Goal: Task Accomplishment & Management: Use online tool/utility

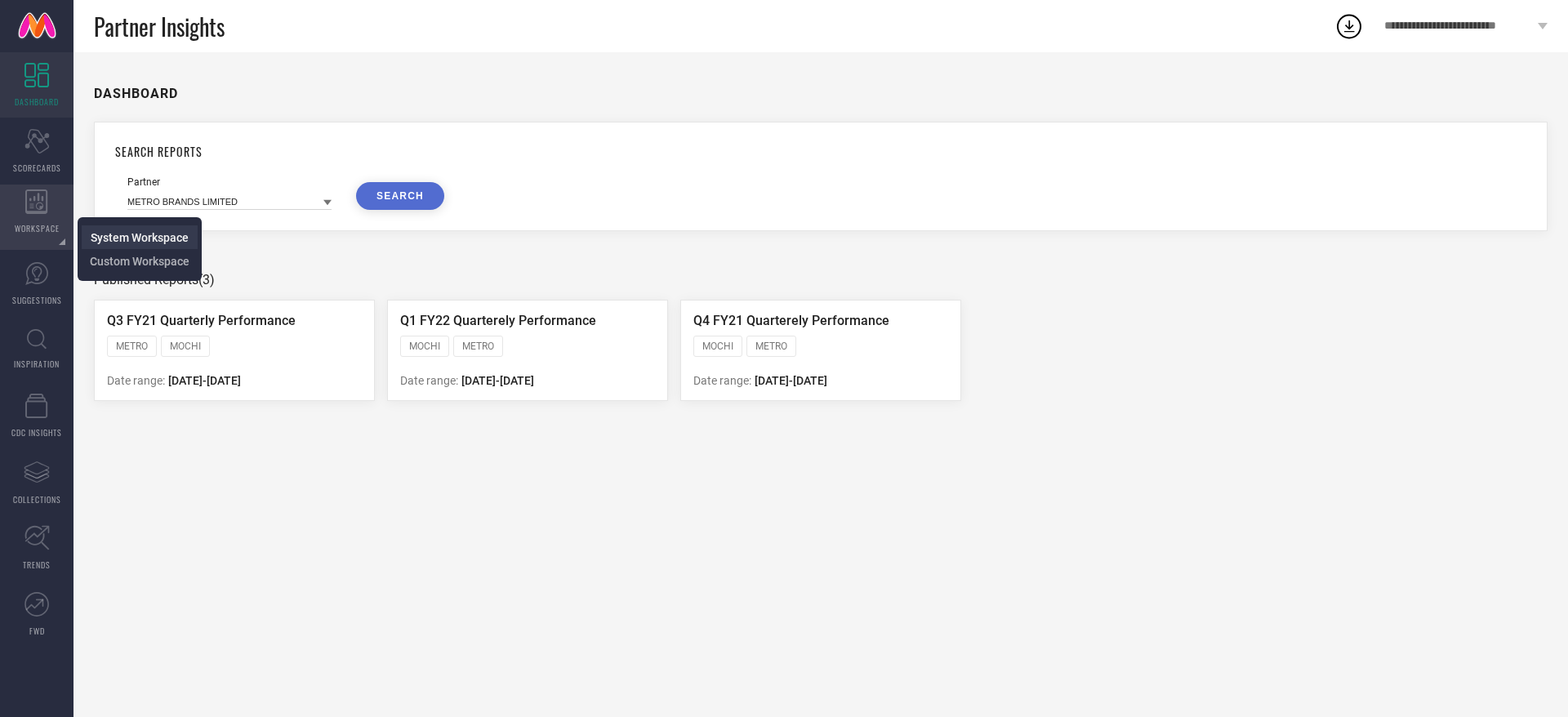
click at [97, 234] on span "System Workspace" at bounding box center [139, 237] width 98 height 13
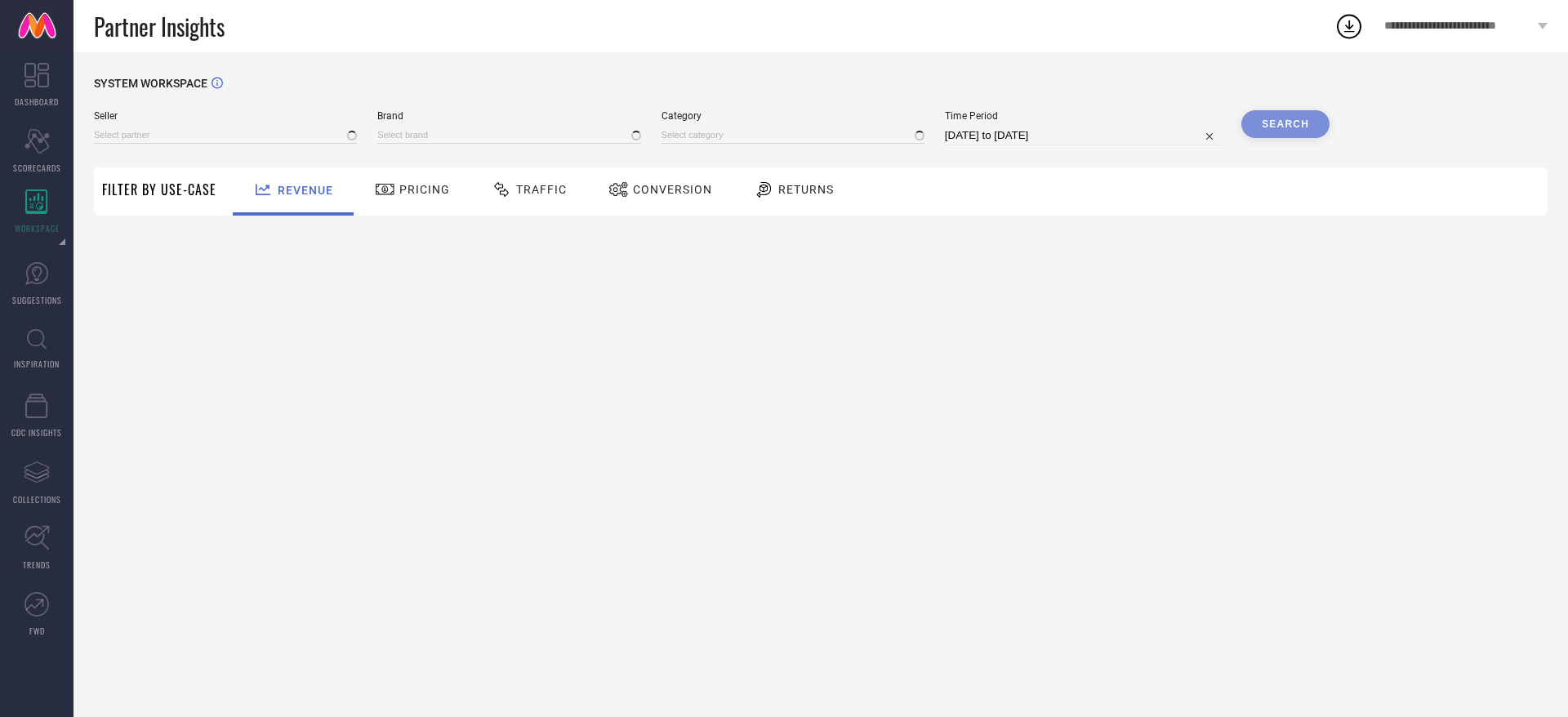
type input "All"
type input "1 STOP FASHION"
type input "All"
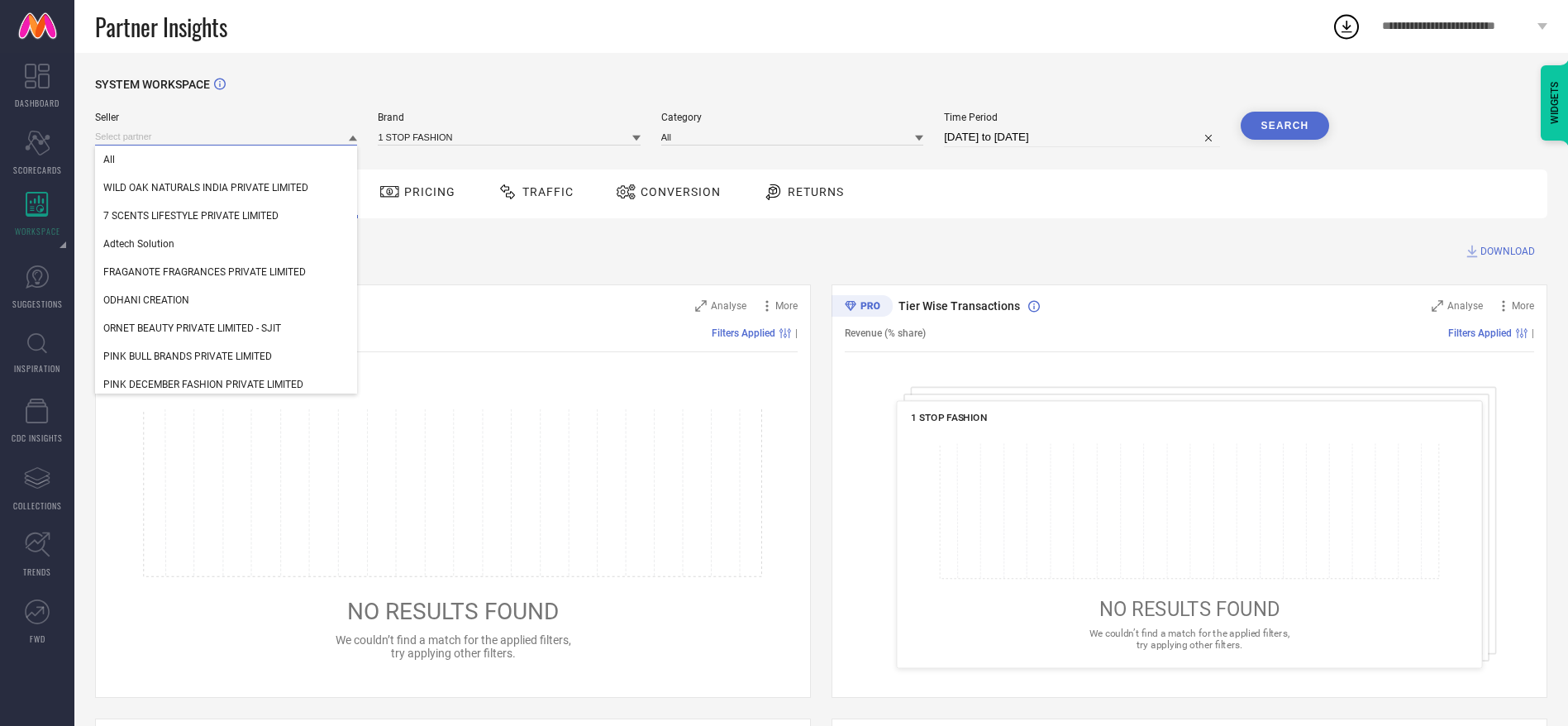
click at [200, 137] on input at bounding box center [226, 136] width 262 height 17
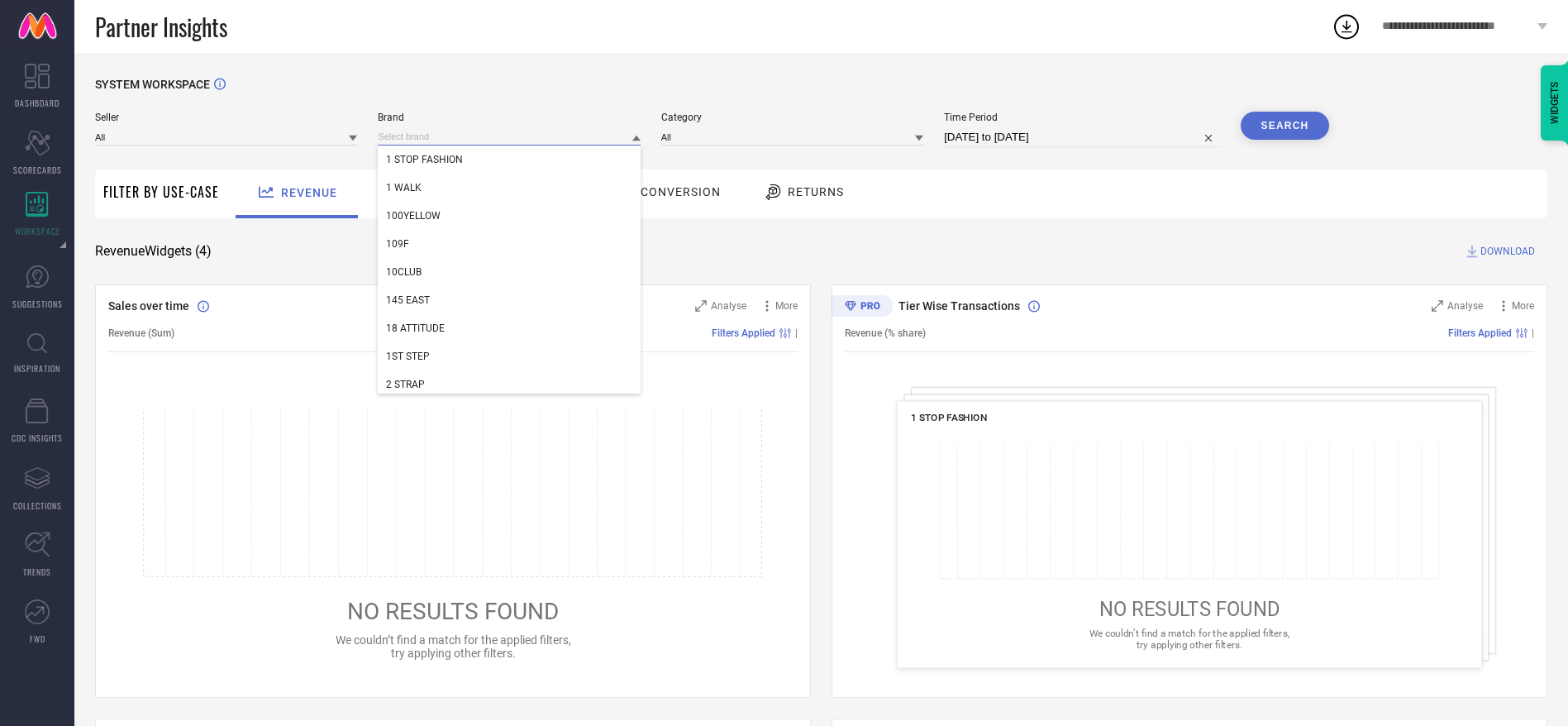
click at [454, 142] on input at bounding box center [509, 136] width 262 height 17
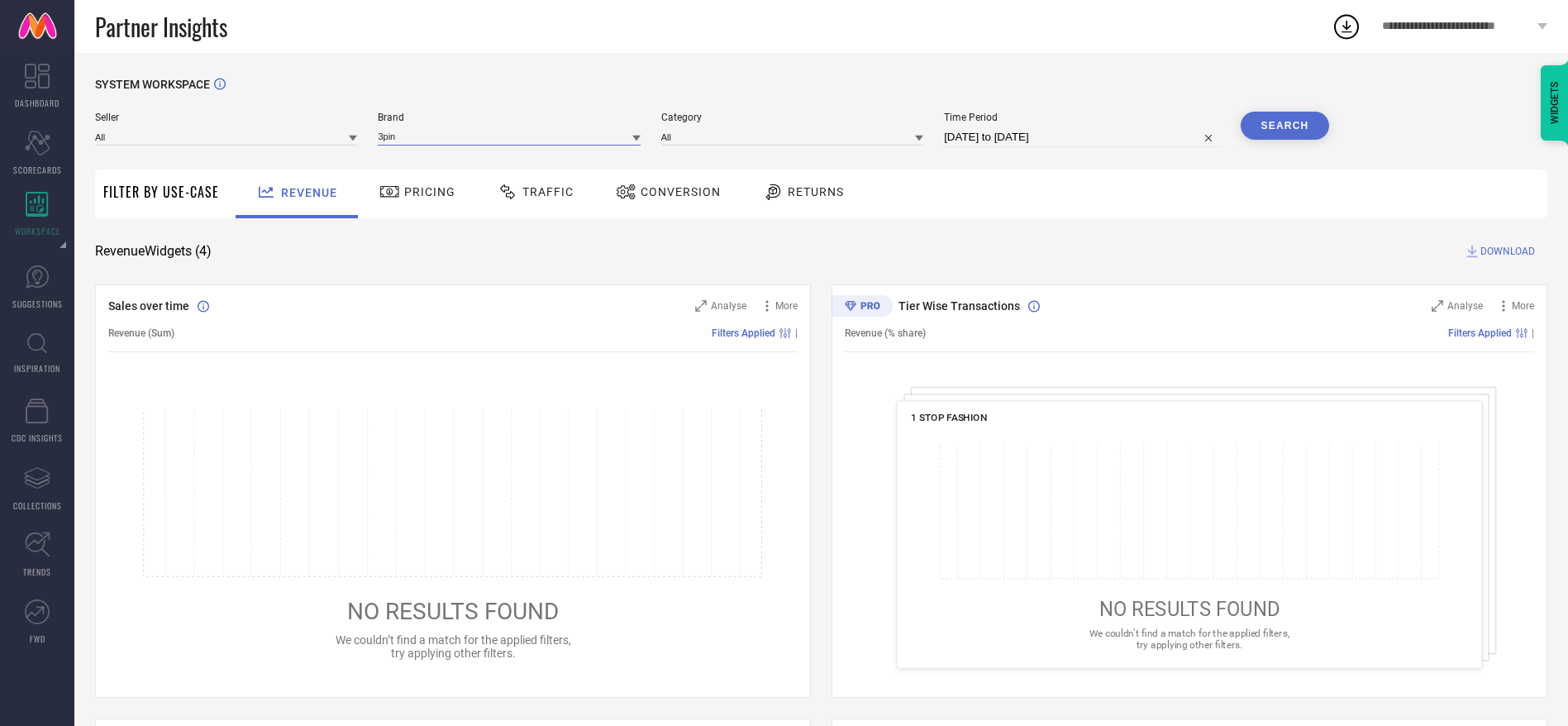
type input "3pin"
click at [643, 140] on div "Seller All Brand 3pin Category All Time Period [DATE] to [DATE] Search" at bounding box center [711, 129] width 1234 height 36
click at [639, 140] on icon at bounding box center [636, 138] width 8 height 5
click at [597, 153] on div "3PIN" at bounding box center [509, 159] width 262 height 28
select select "7"
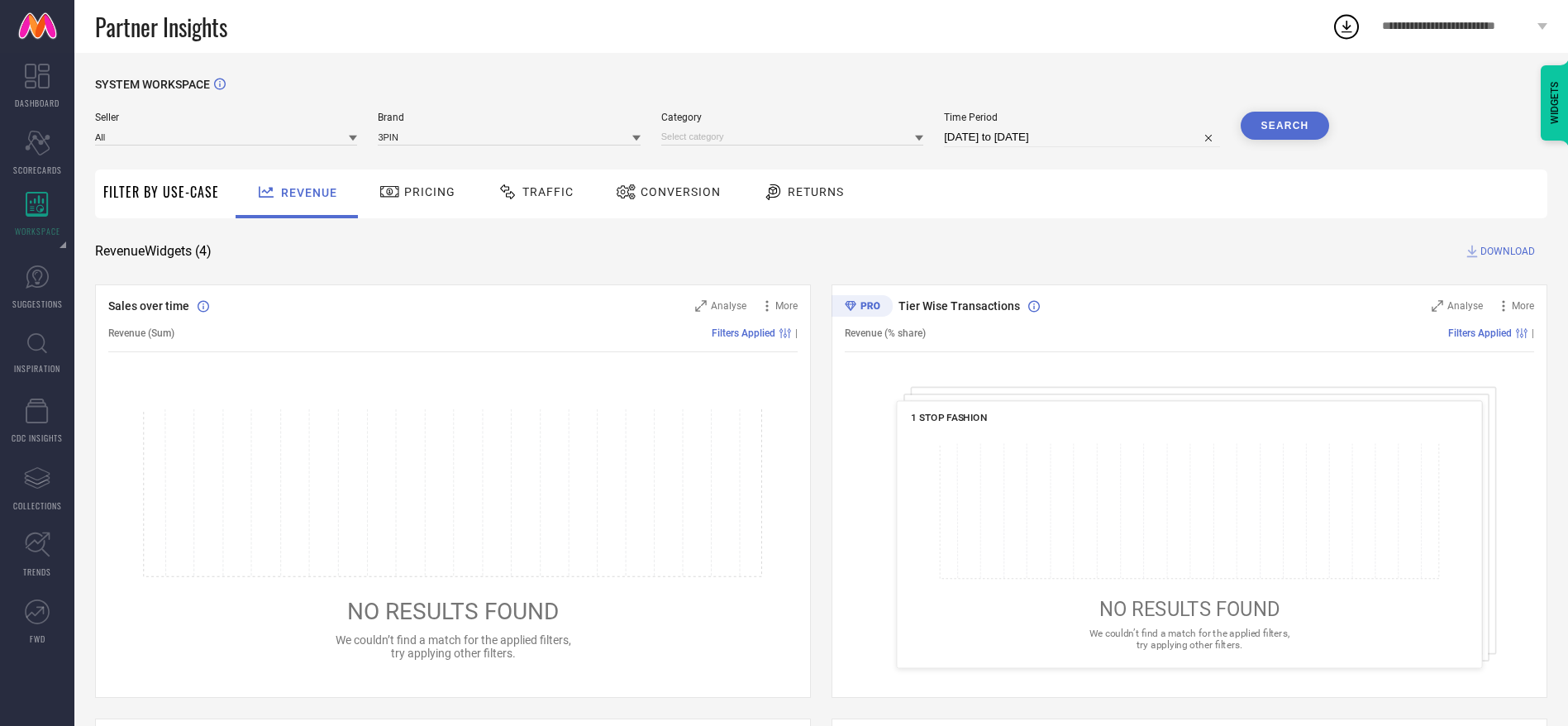
select select "2025"
select select "8"
select select "2025"
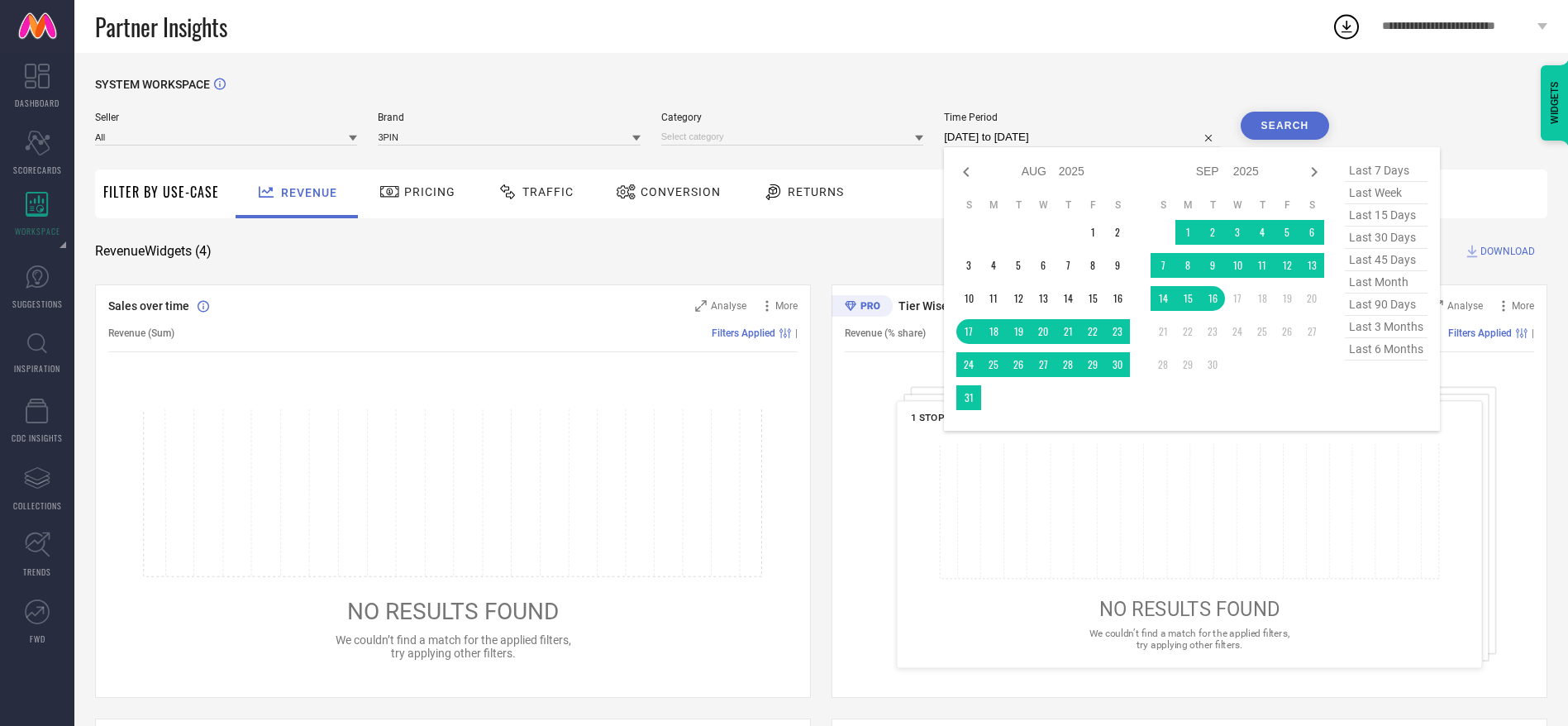
click at [1034, 132] on input "[DATE] to [DATE]" at bounding box center [1080, 137] width 275 height 20
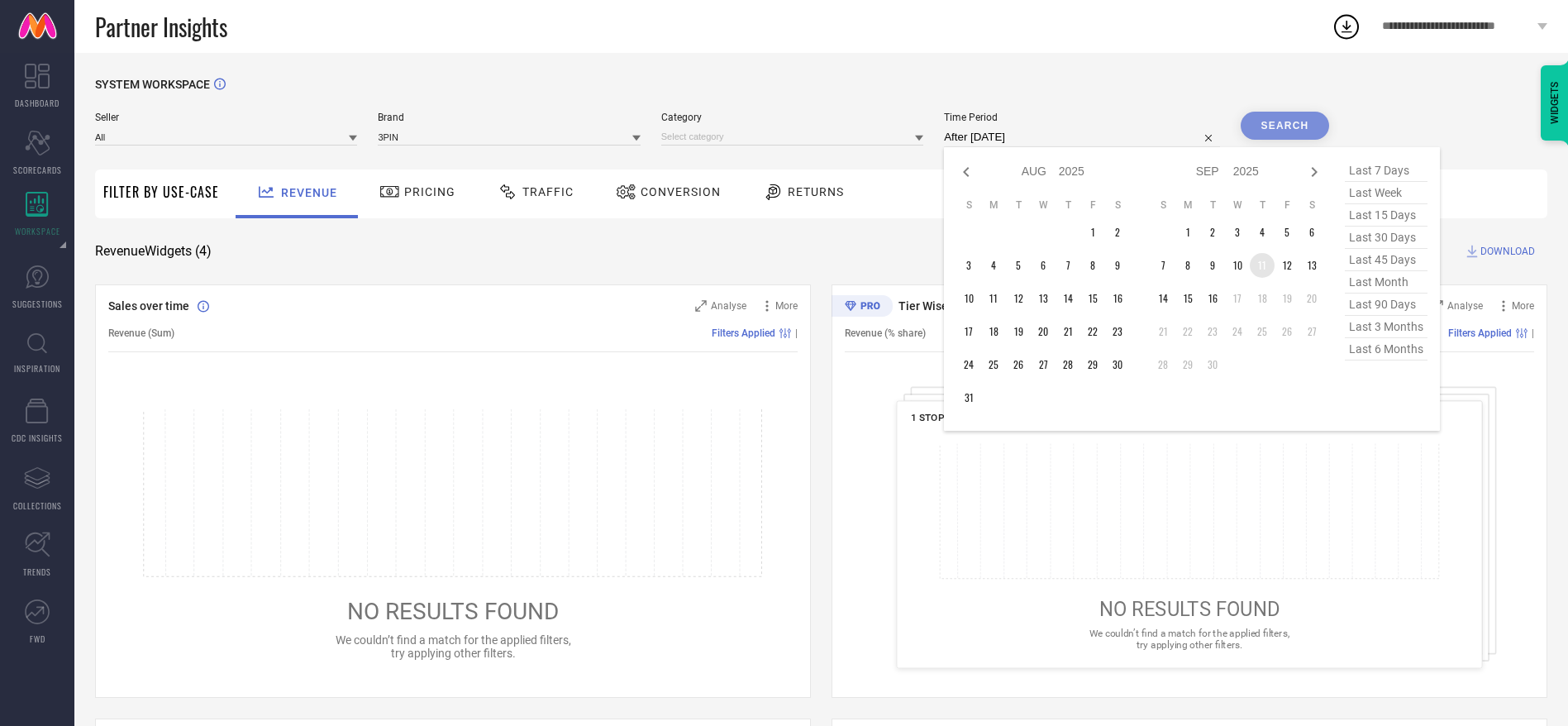
click at [1267, 261] on td "11" at bounding box center [1261, 265] width 25 height 25
type input "[DATE] to [DATE]"
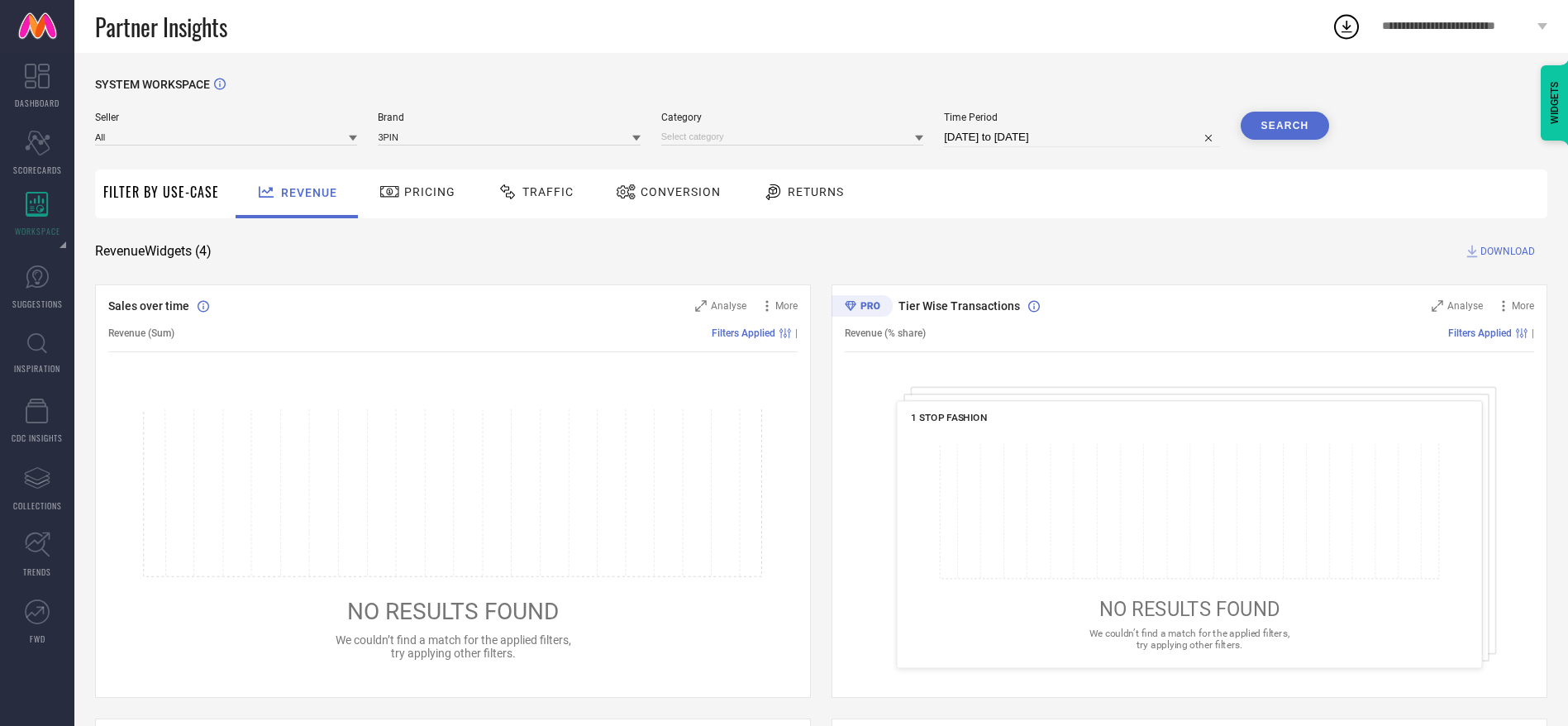
click at [1313, 111] on button "Search" at bounding box center [1285, 125] width 89 height 28
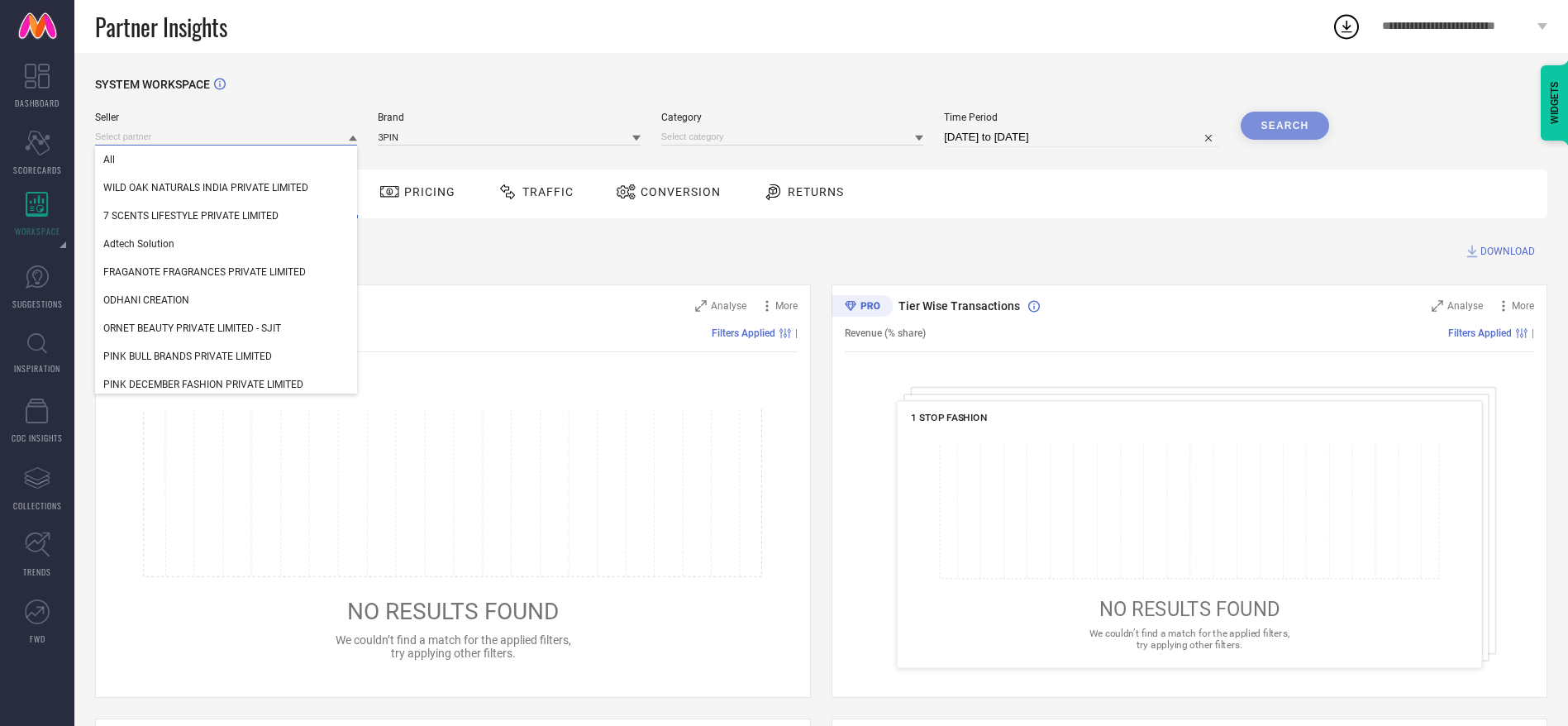
click at [203, 143] on input at bounding box center [226, 136] width 262 height 17
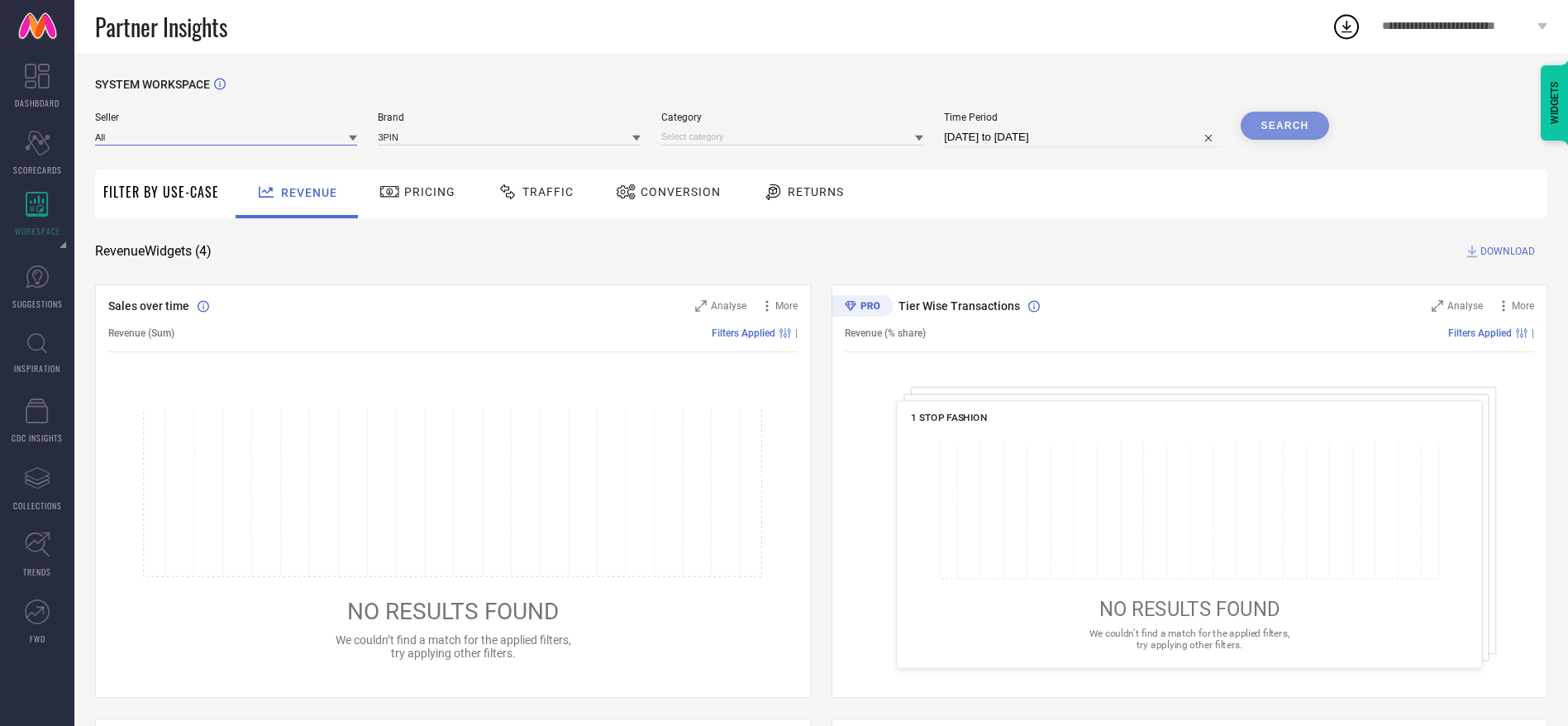
type input "g"
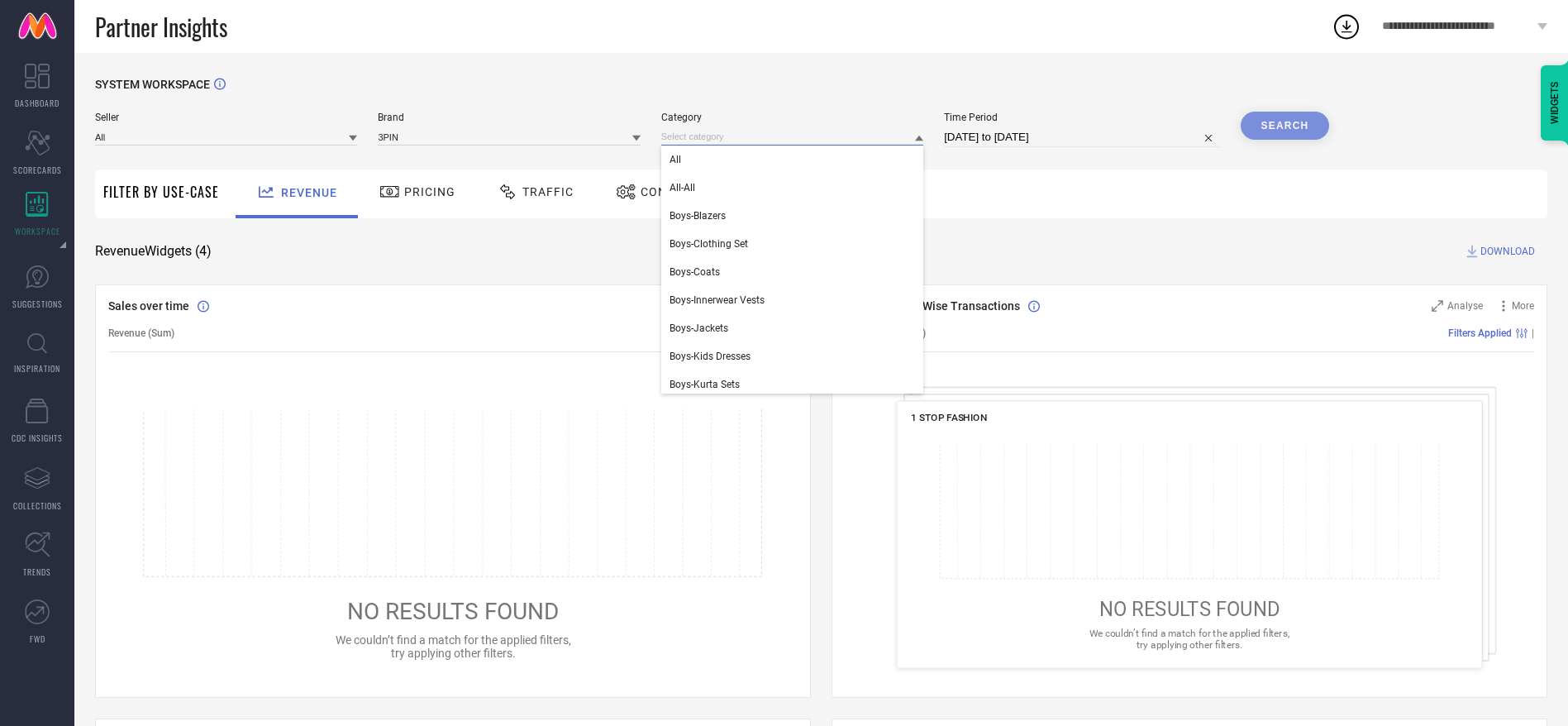
click at [716, 142] on input at bounding box center [792, 136] width 262 height 17
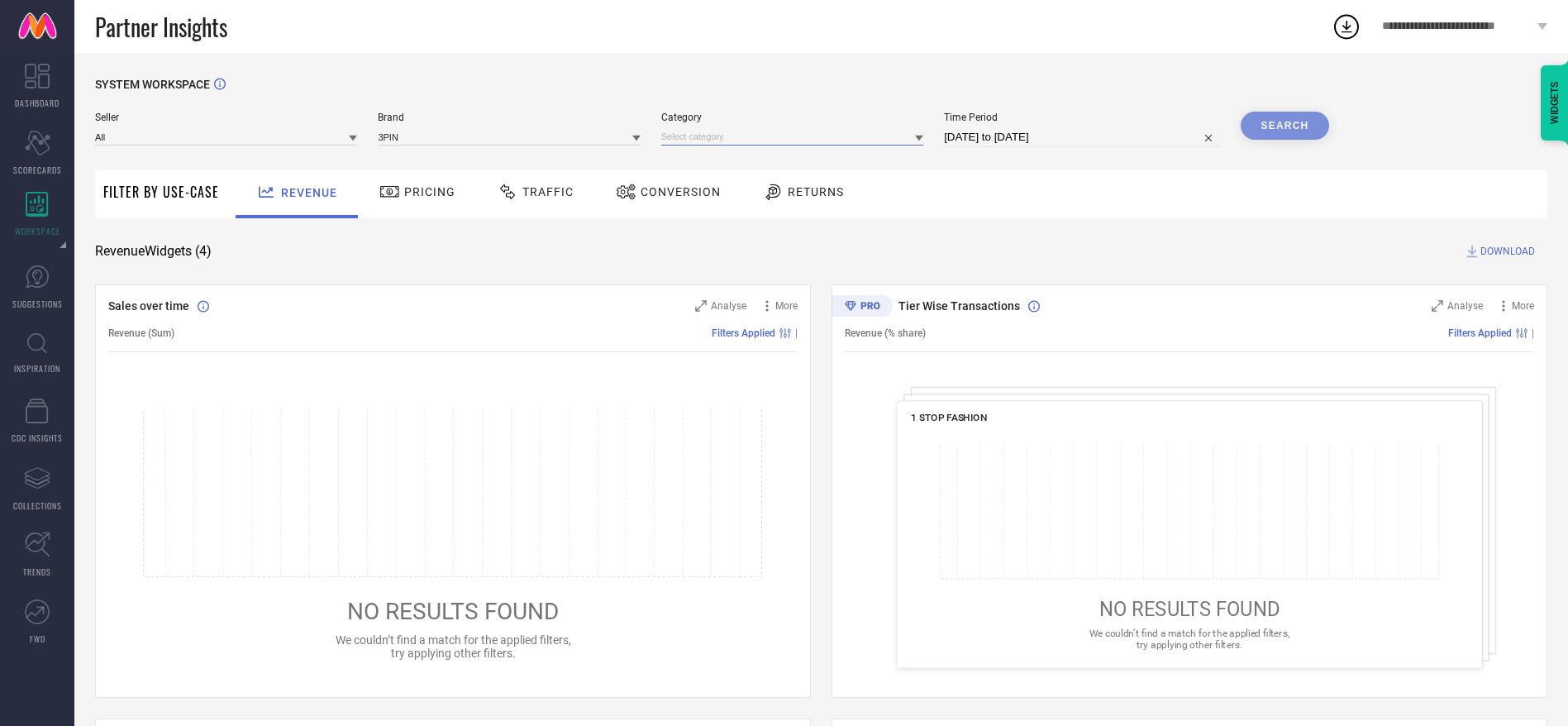
click at [720, 140] on input at bounding box center [792, 136] width 262 height 17
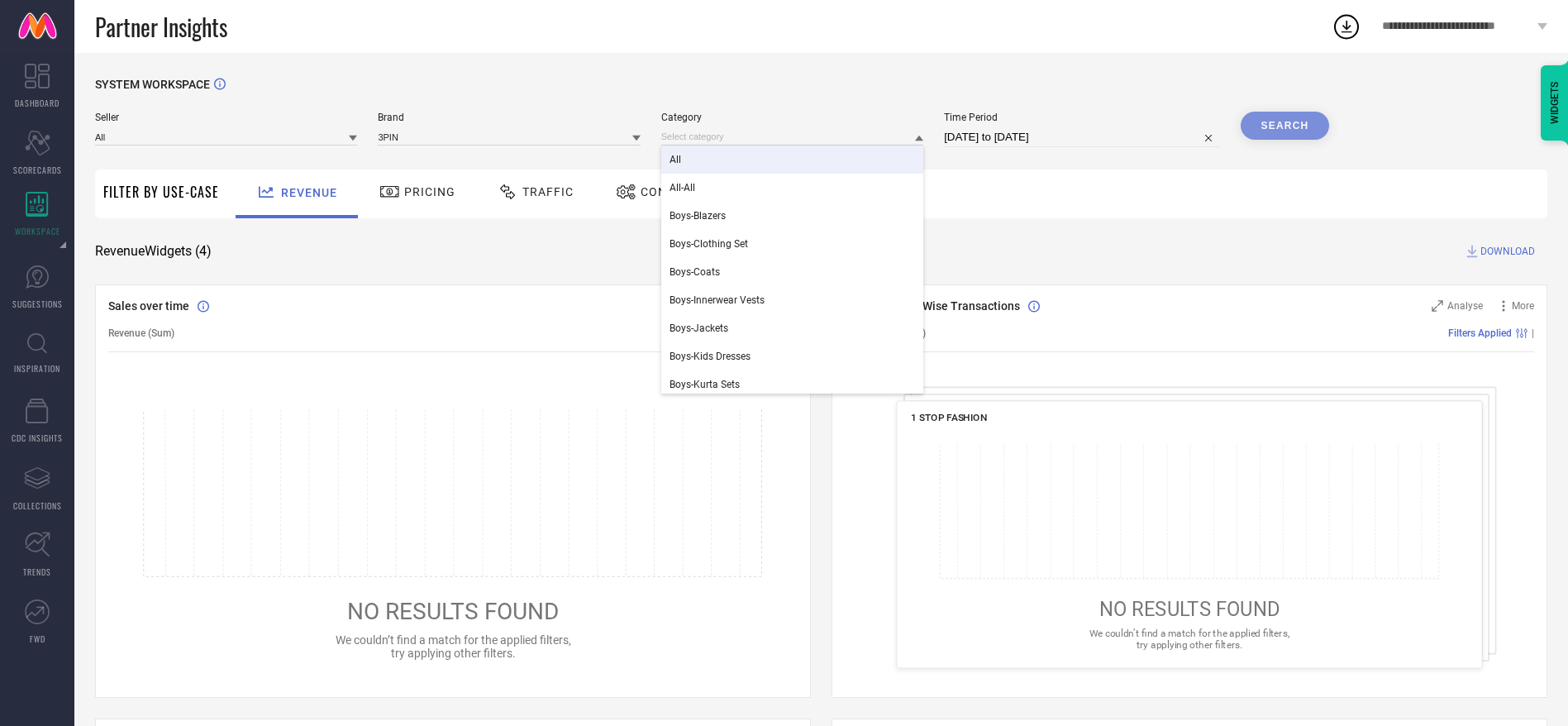
click at [724, 158] on div "All" at bounding box center [792, 159] width 262 height 28
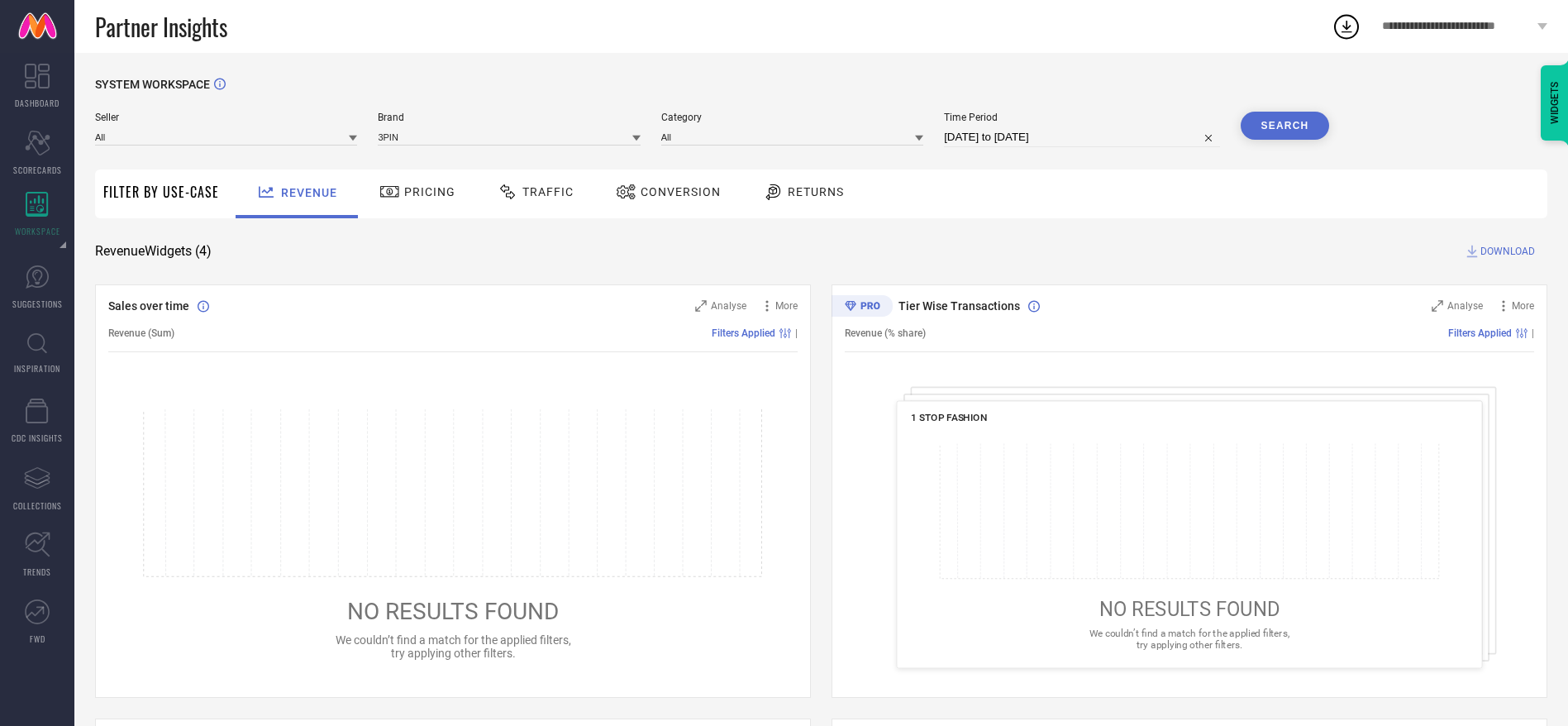
click at [1304, 119] on button "Search" at bounding box center [1285, 125] width 89 height 28
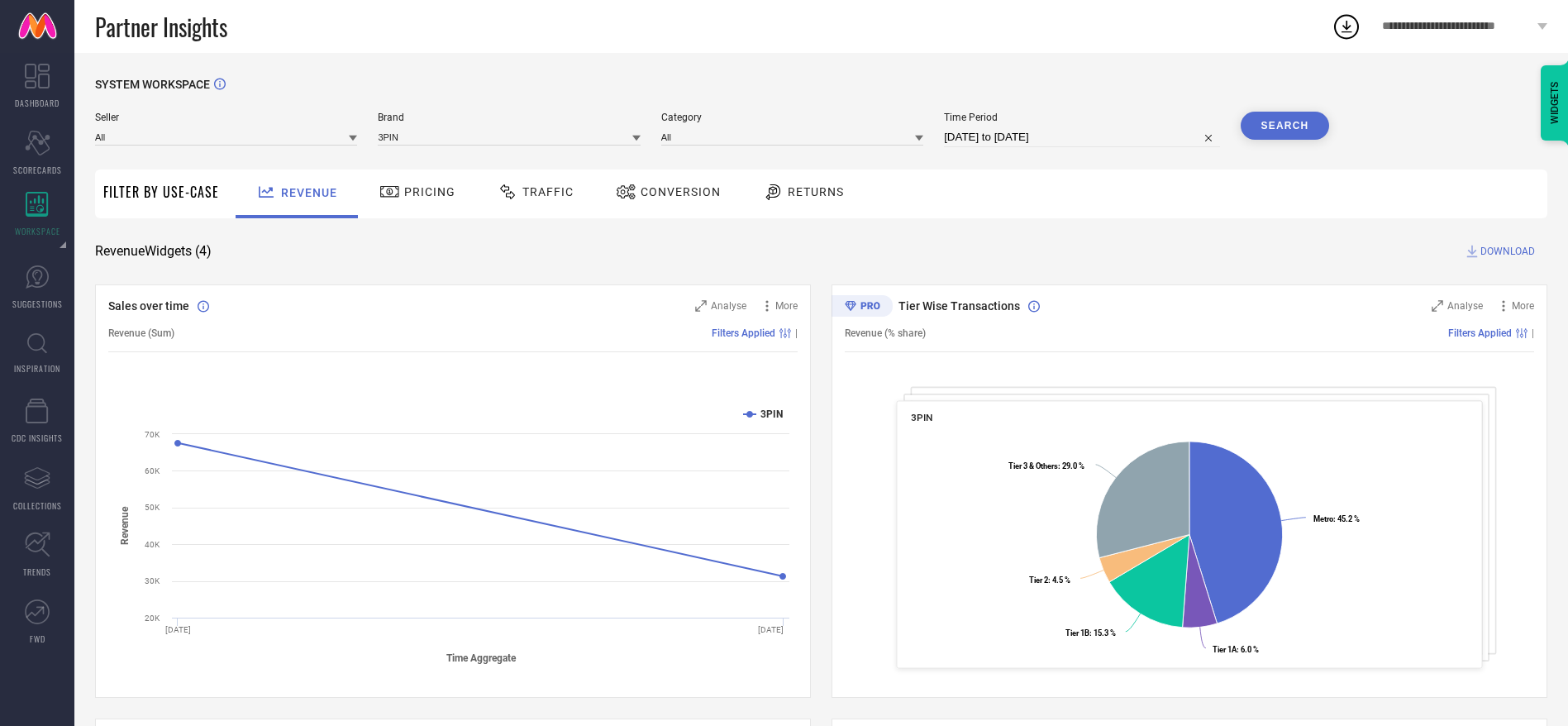
click at [1496, 255] on span "DOWNLOAD" at bounding box center [1508, 251] width 55 height 16
